Goal: Information Seeking & Learning: Understand process/instructions

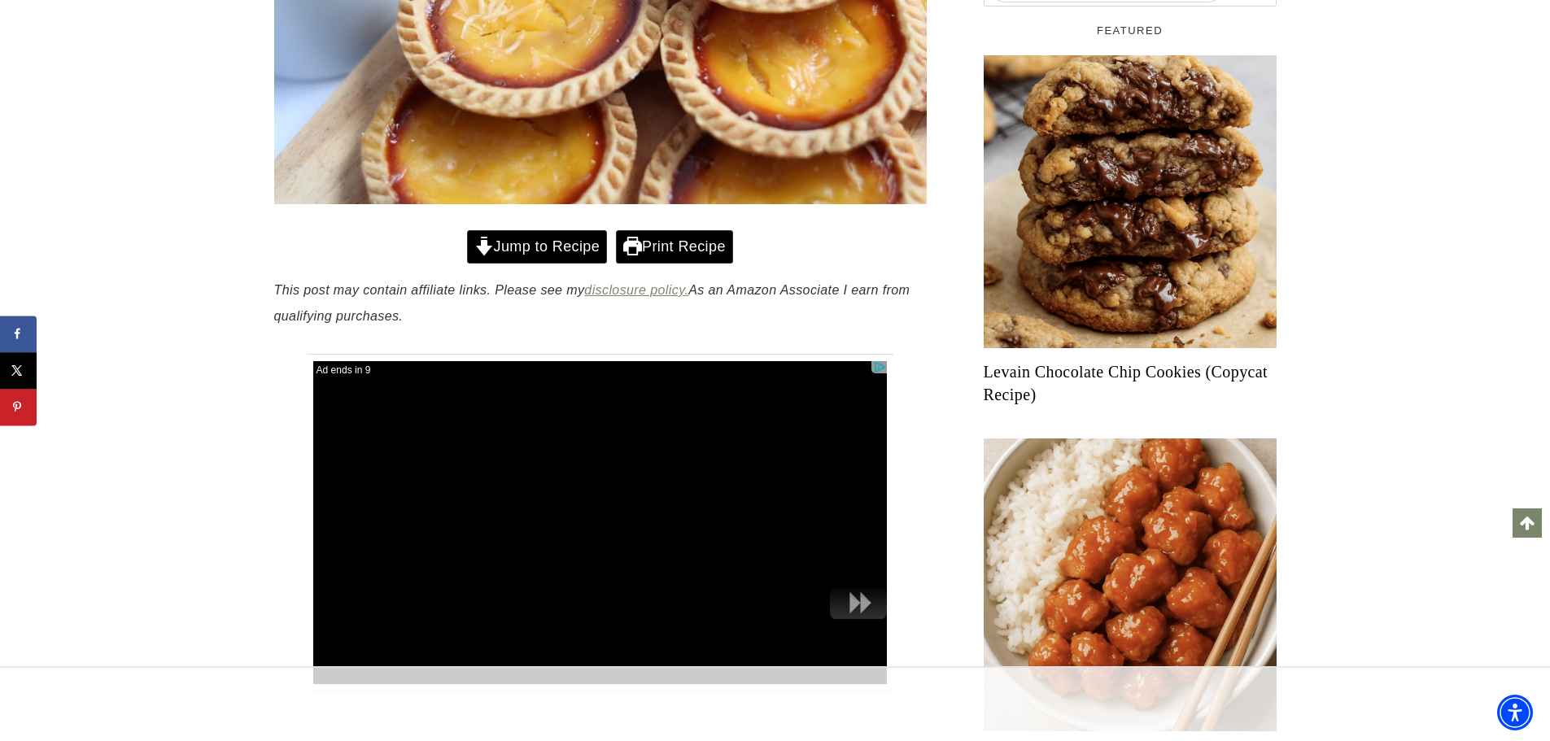
scroll to position [488, 0]
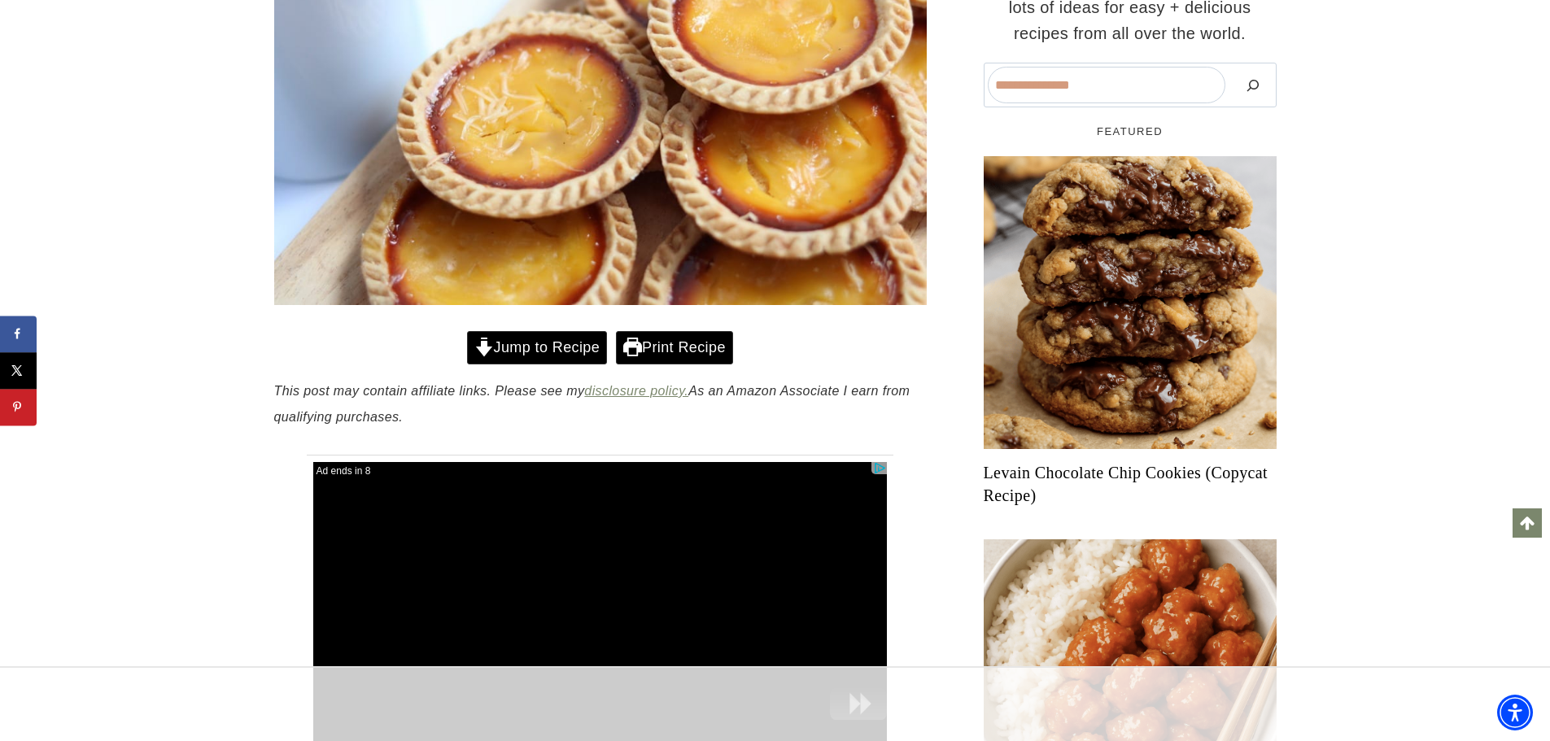
click at [559, 347] on link "Jump to Recipe" at bounding box center [537, 347] width 140 height 33
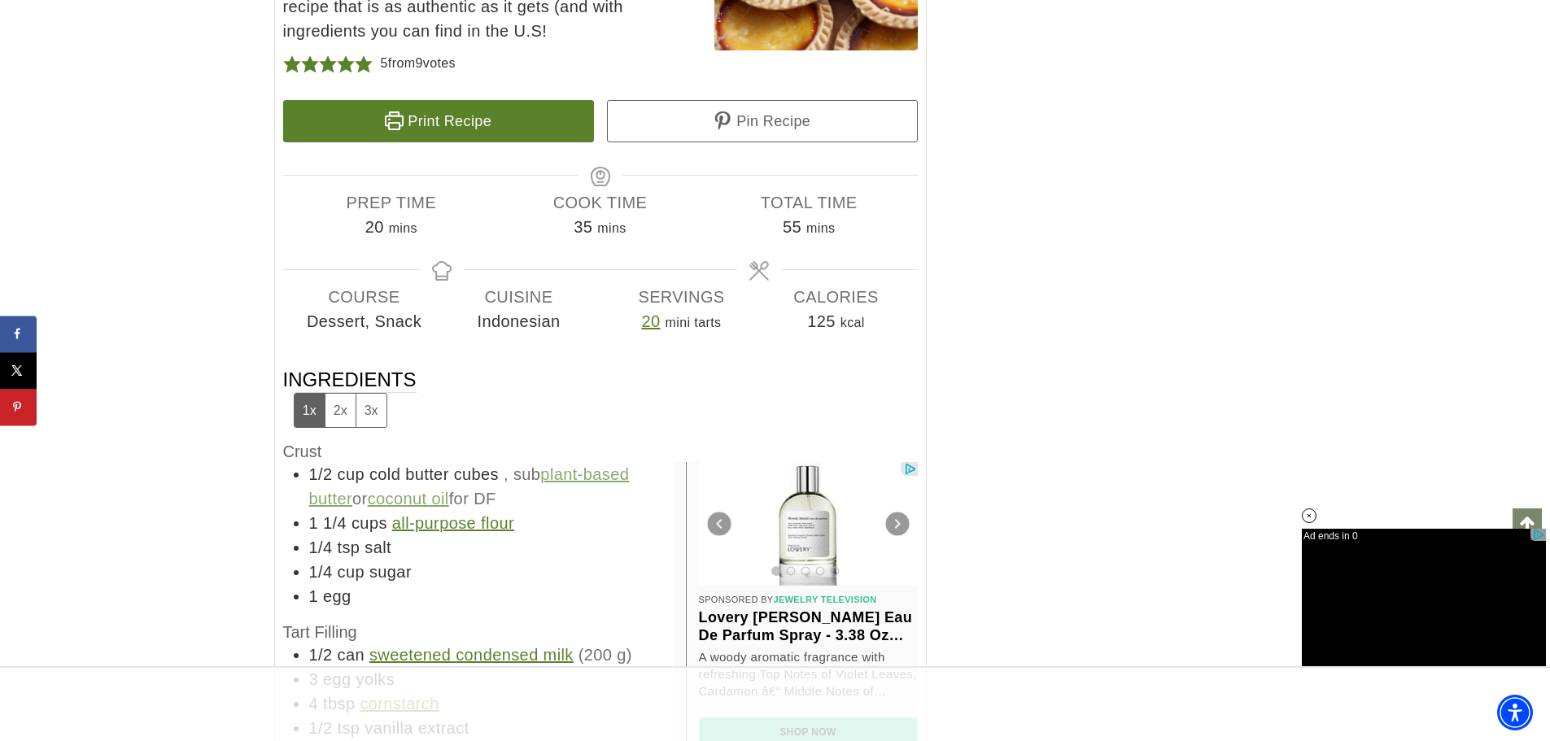
click at [445, 122] on link "Print Recipe" at bounding box center [438, 121] width 311 height 42
